Goal: Task Accomplishment & Management: Manage account settings

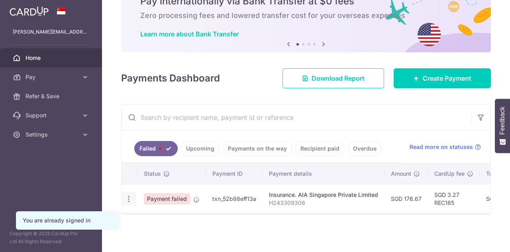
click at [128, 196] on icon "button" at bounding box center [129, 199] width 8 height 8
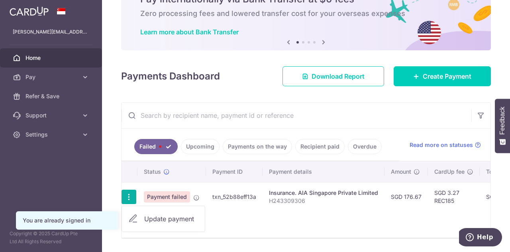
click at [160, 216] on span "Update payment" at bounding box center [171, 219] width 54 height 10
radio input "true"
type input "176.67"
type input "H243309306"
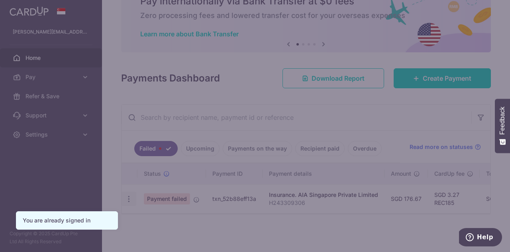
type input "REC185"
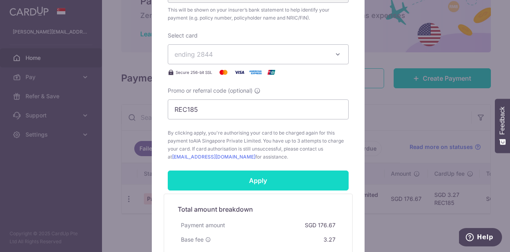
scroll to position [290, 0]
click at [246, 177] on input "Apply" at bounding box center [258, 180] width 181 height 20
